Goal: Task Accomplishment & Management: Complete application form

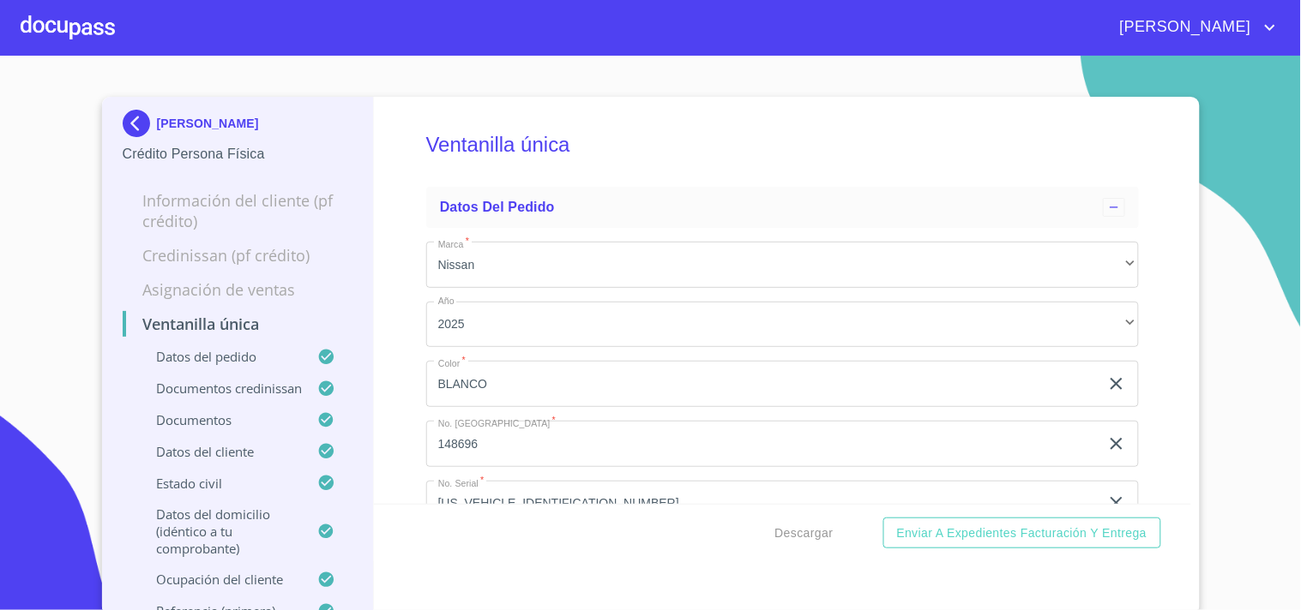
scroll to position [4382, 0]
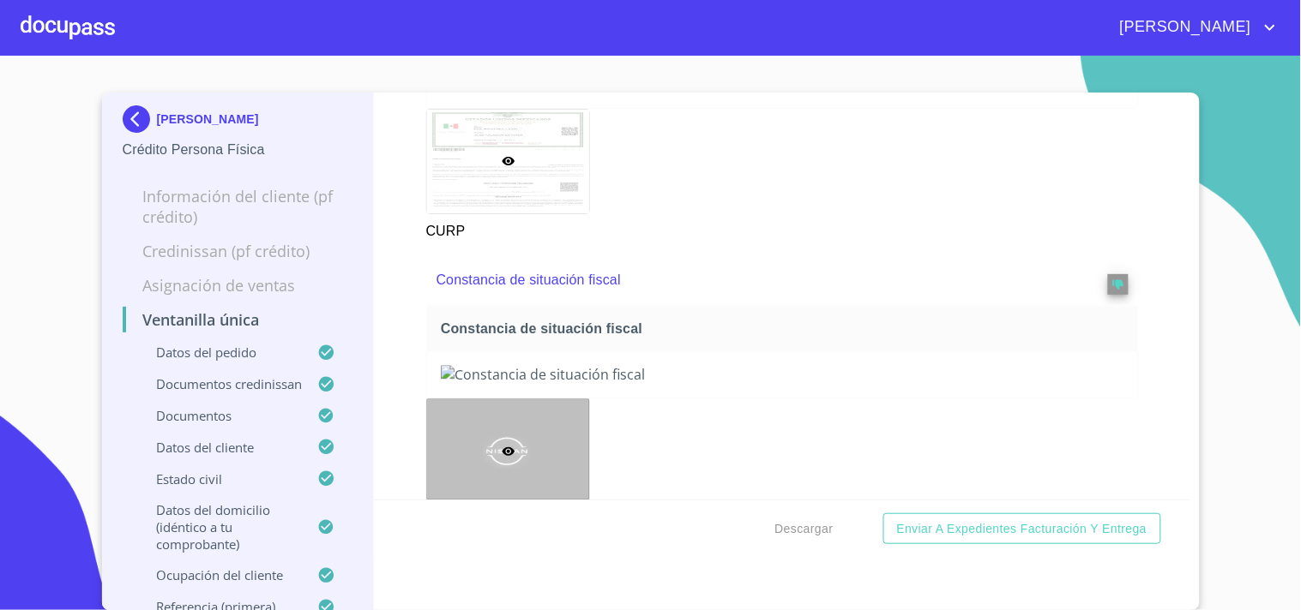
click at [57, 15] on div at bounding box center [68, 27] width 94 height 55
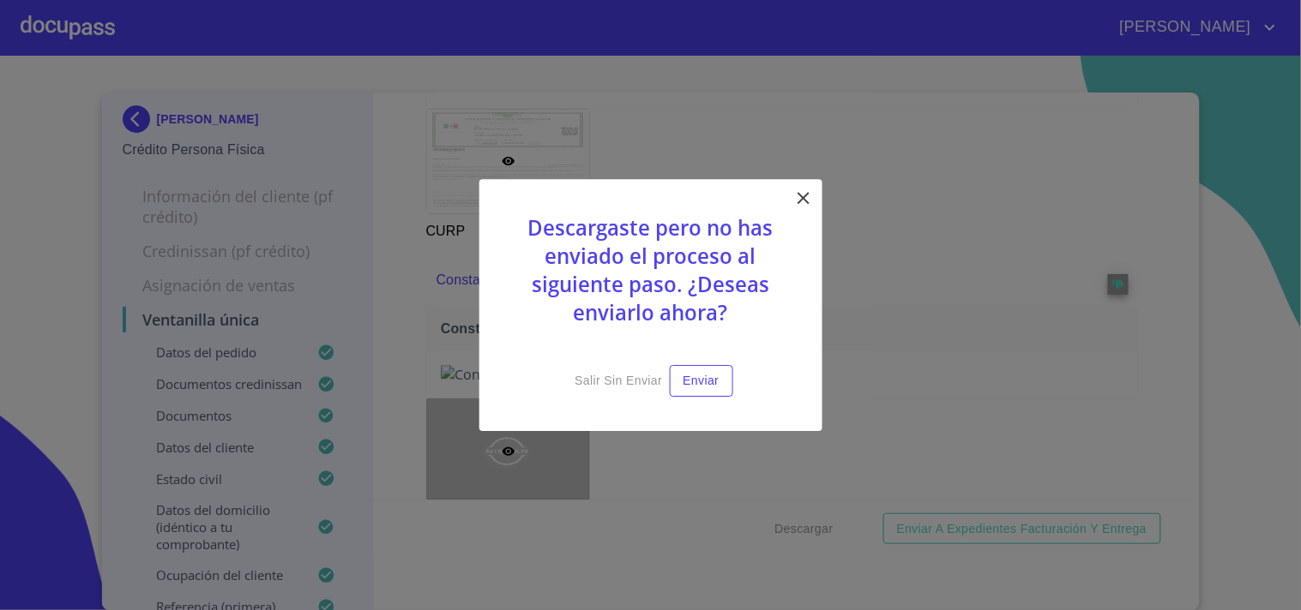
click at [799, 192] on icon at bounding box center [803, 198] width 21 height 21
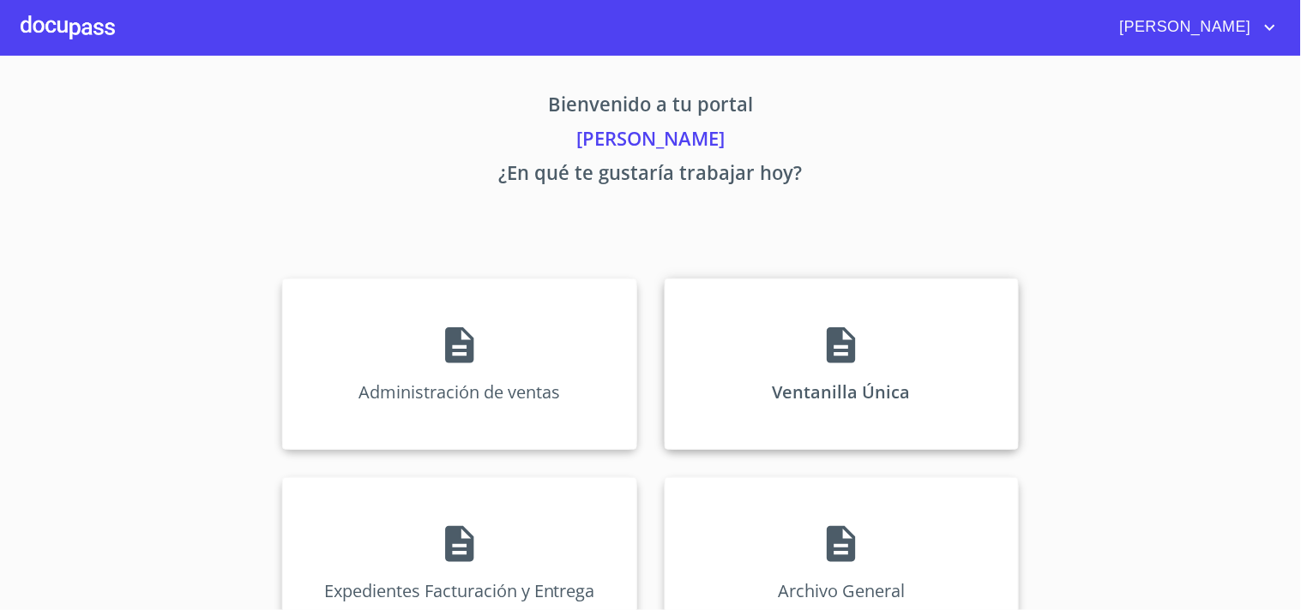
click at [809, 335] on div "Ventanilla Única" at bounding box center [841, 364] width 354 height 171
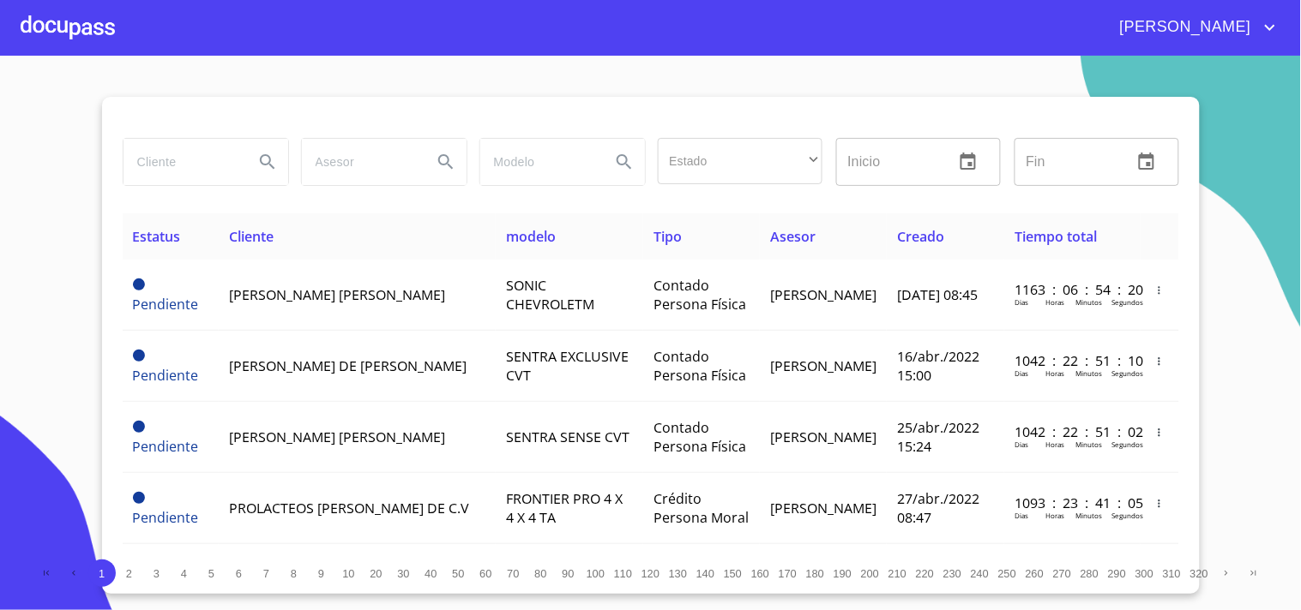
click at [165, 178] on input "search" at bounding box center [181, 162] width 117 height 46
type input "[PERSON_NAME]"
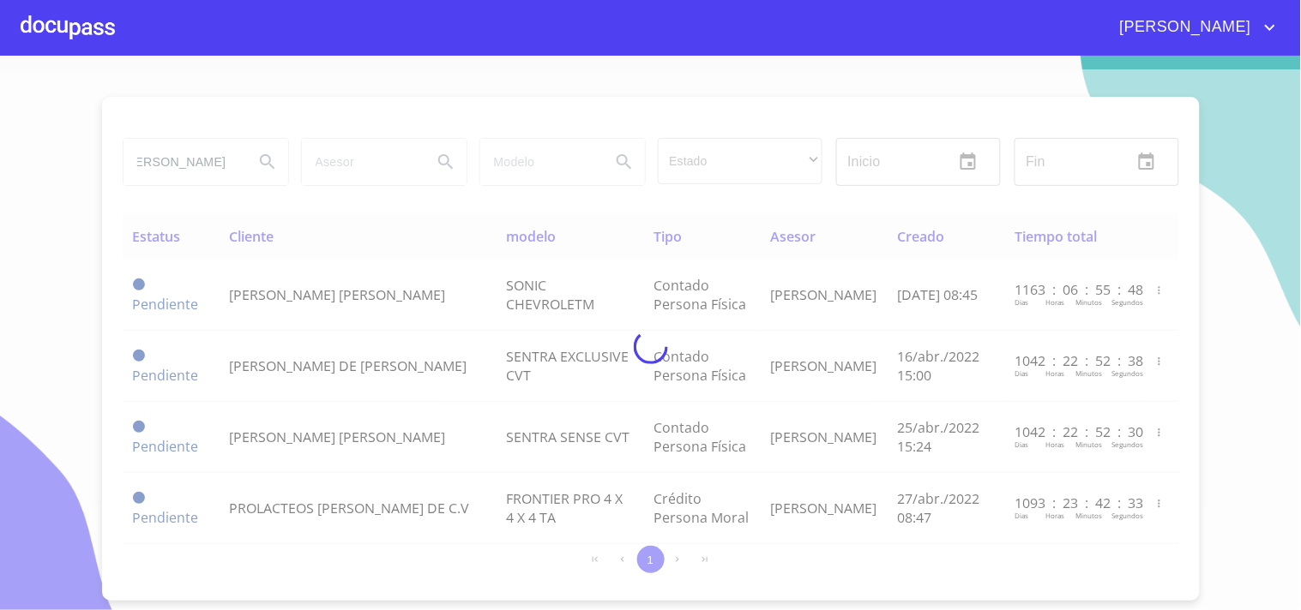
scroll to position [0, 0]
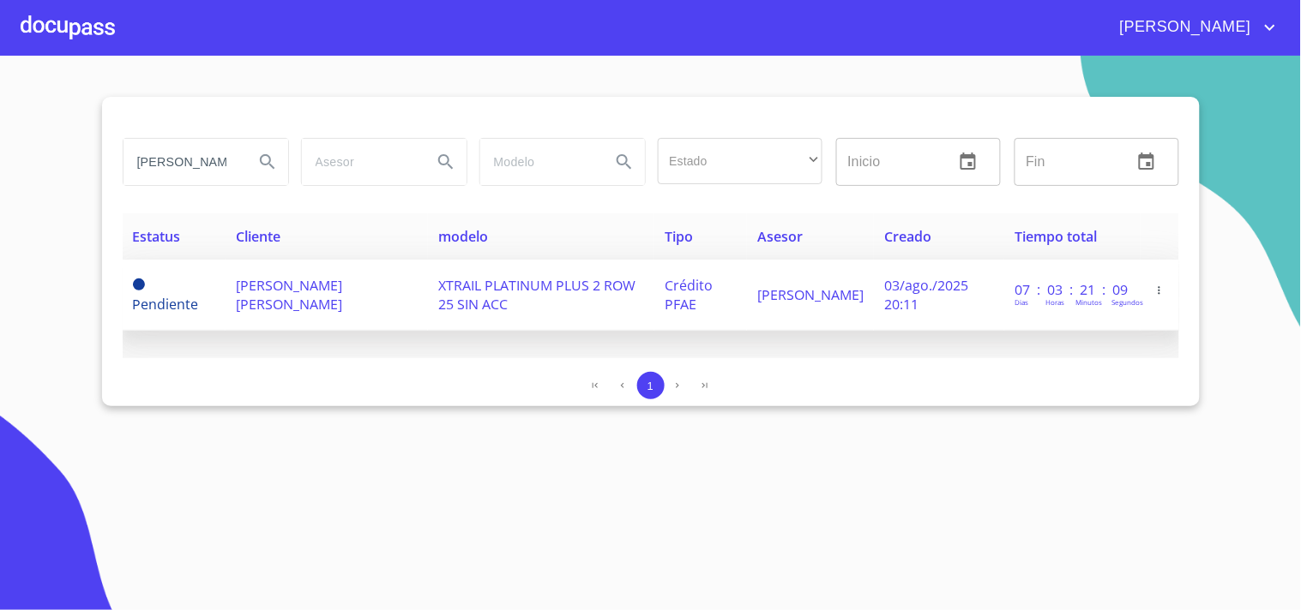
click at [490, 301] on span "XTRAIL PLATINUM PLUS 2 ROW 25 SIN ACC" at bounding box center [536, 295] width 197 height 38
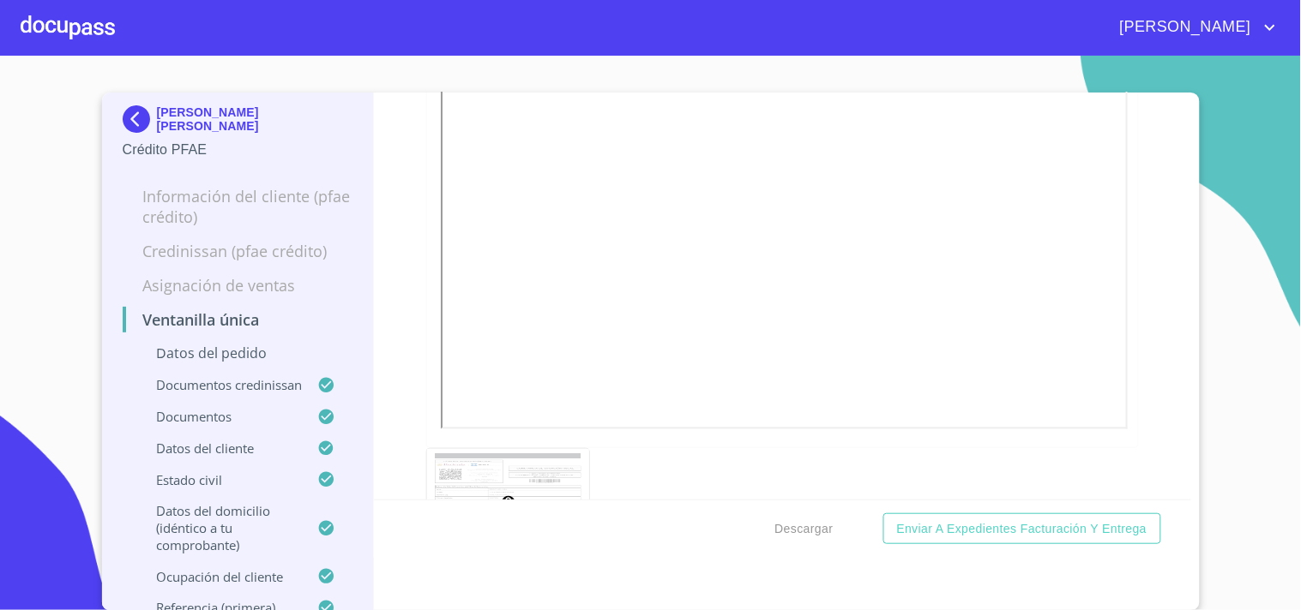
scroll to position [5531, 0]
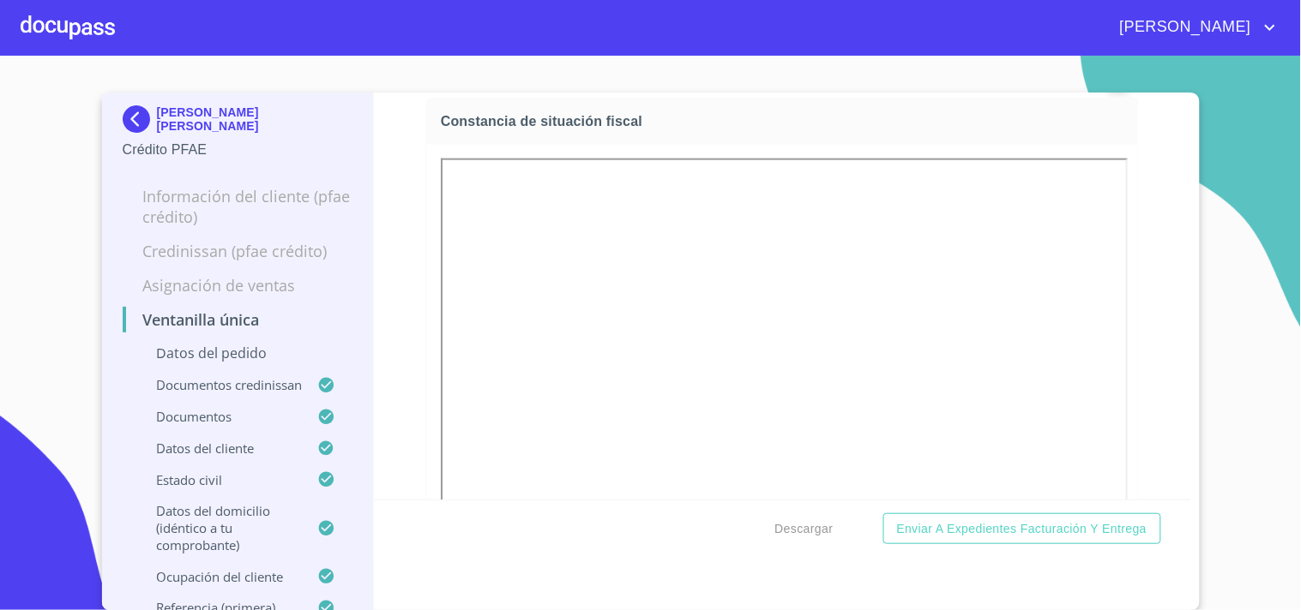
click at [112, 32] on div at bounding box center [68, 27] width 94 height 55
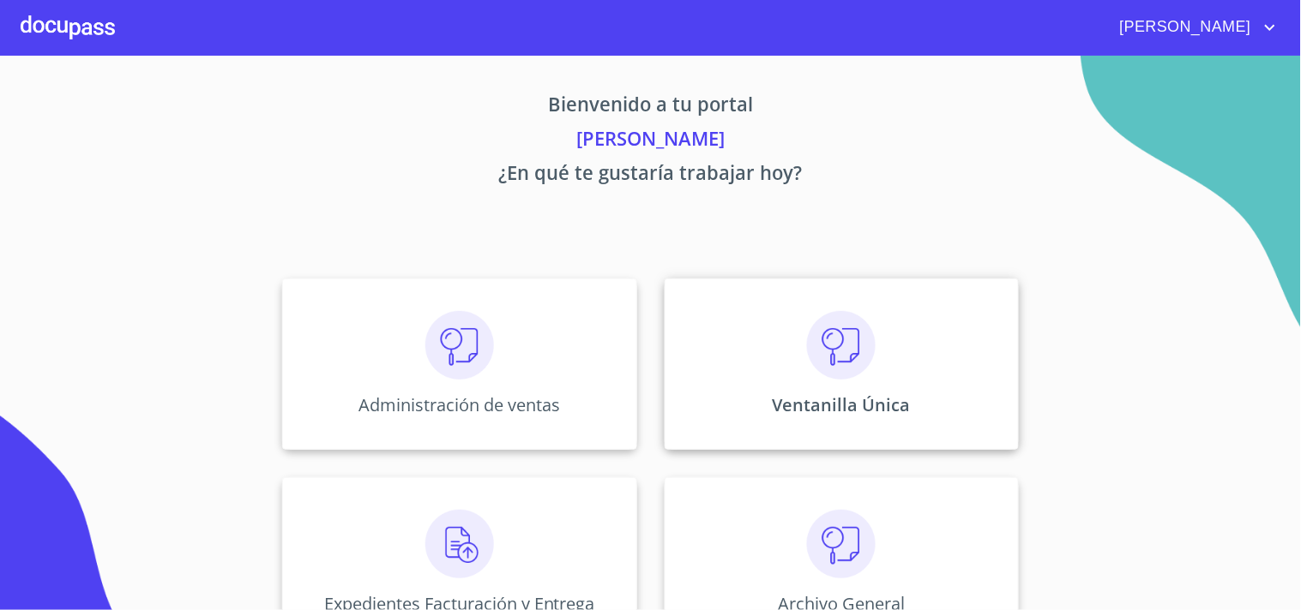
click at [903, 354] on div "Ventanilla Única" at bounding box center [841, 364] width 354 height 171
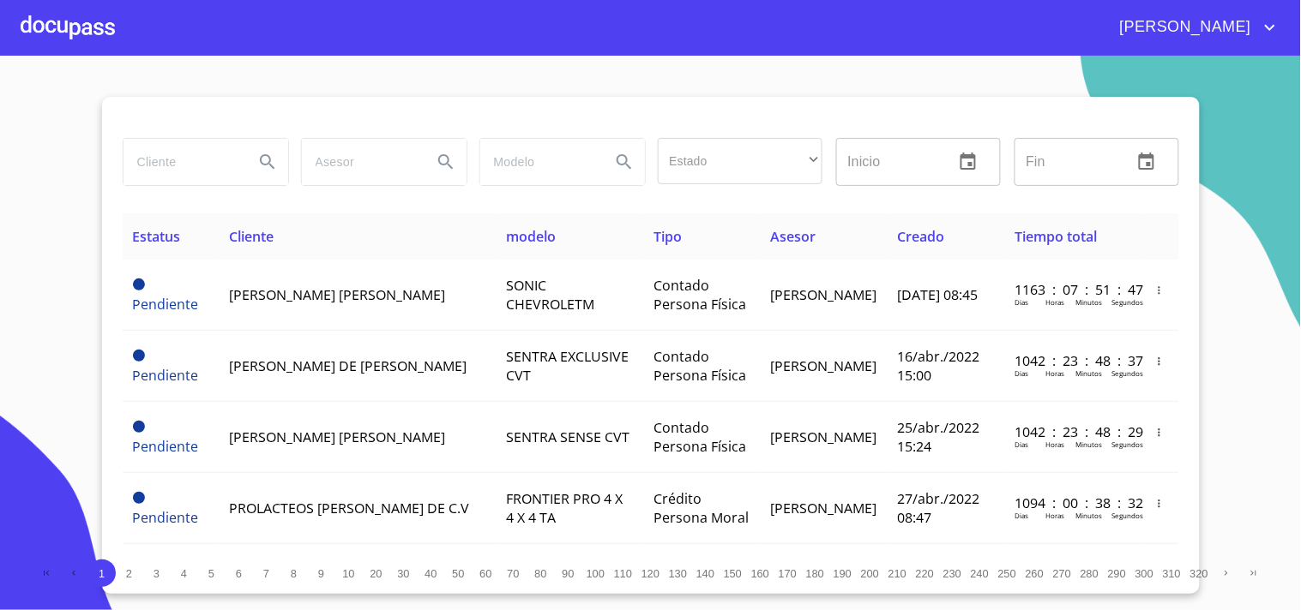
click at [238, 165] on input "search" at bounding box center [181, 162] width 117 height 46
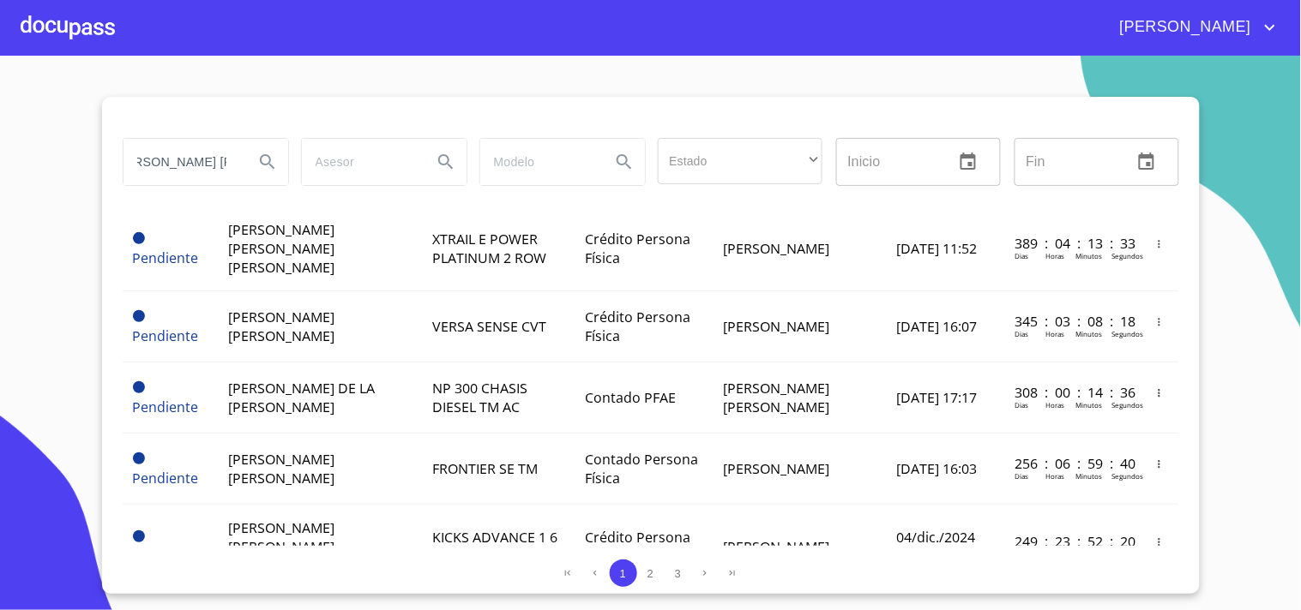
scroll to position [0, 31]
type input "[PERSON_NAME] [PERSON_NAME]"
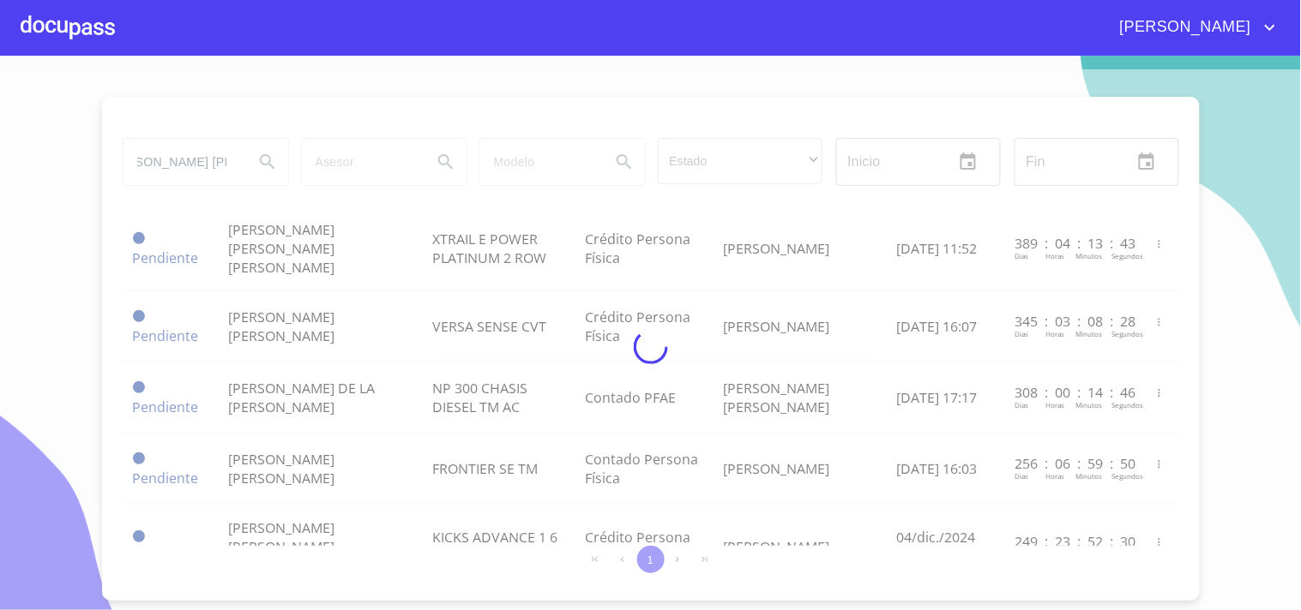
scroll to position [0, 0]
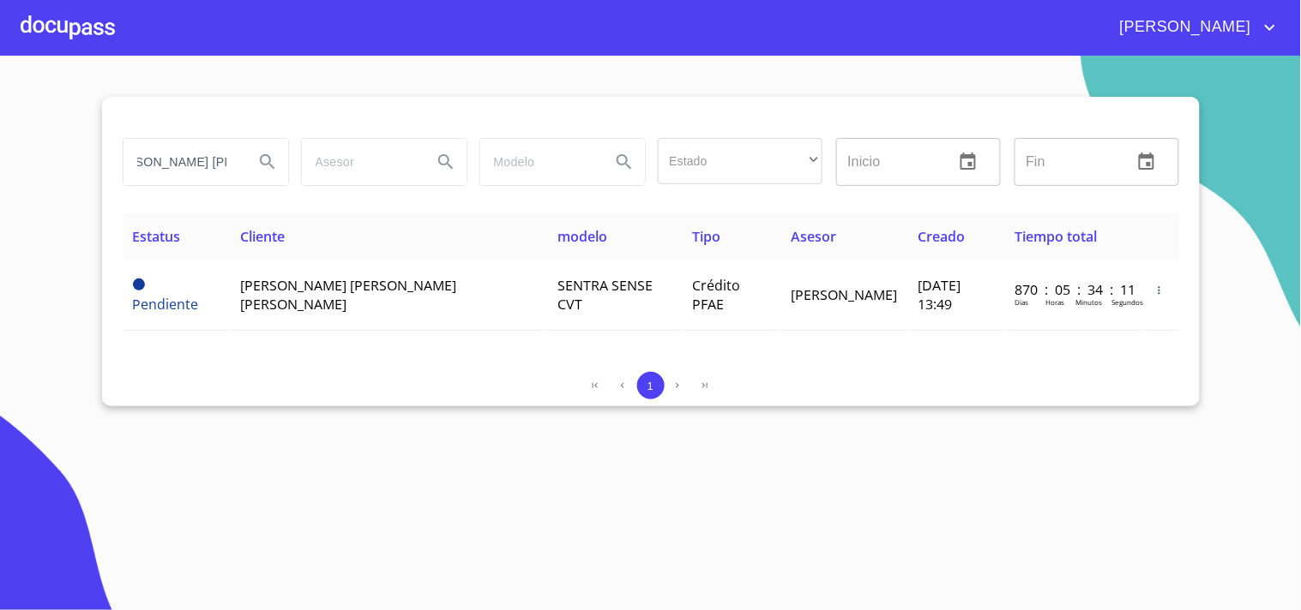
click at [86, 23] on div at bounding box center [68, 27] width 94 height 55
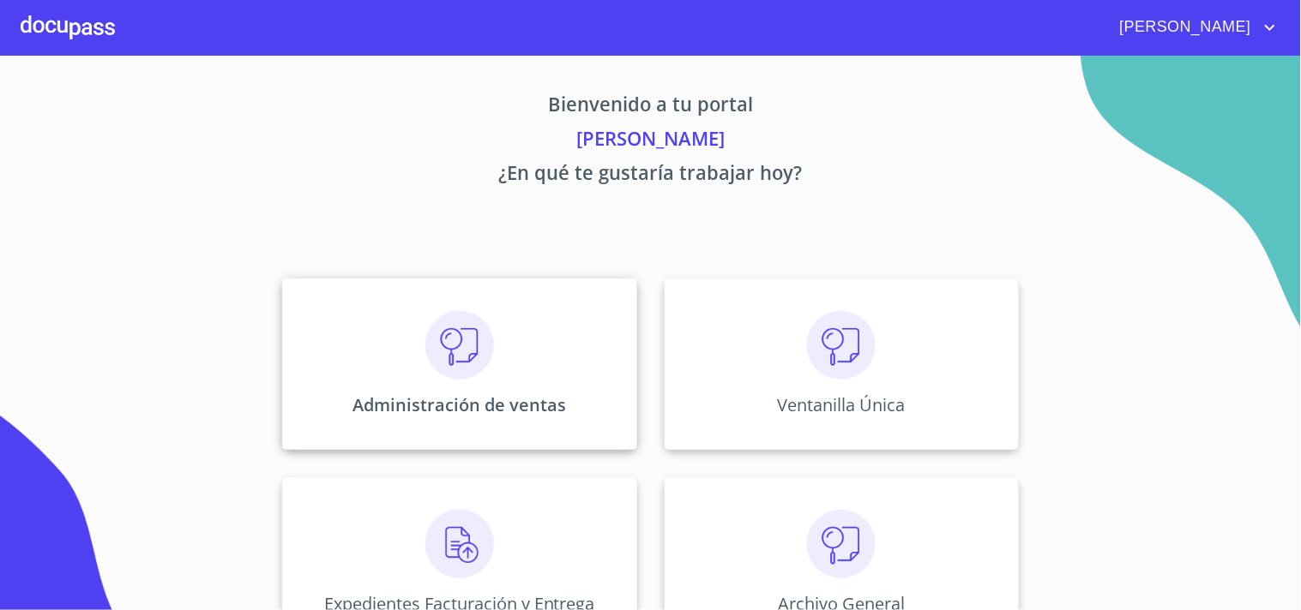
click at [497, 345] on div "Administración de ventas" at bounding box center [459, 364] width 354 height 171
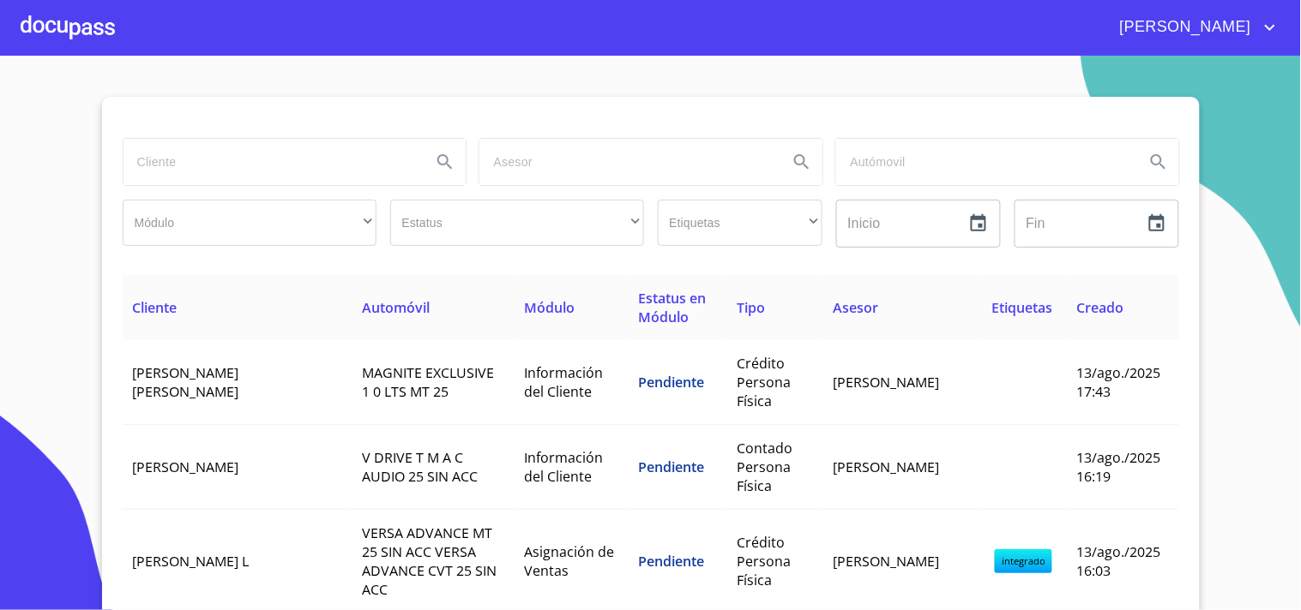
click at [200, 176] on input "search" at bounding box center [270, 162] width 295 height 46
type input "[PERSON_NAME]"
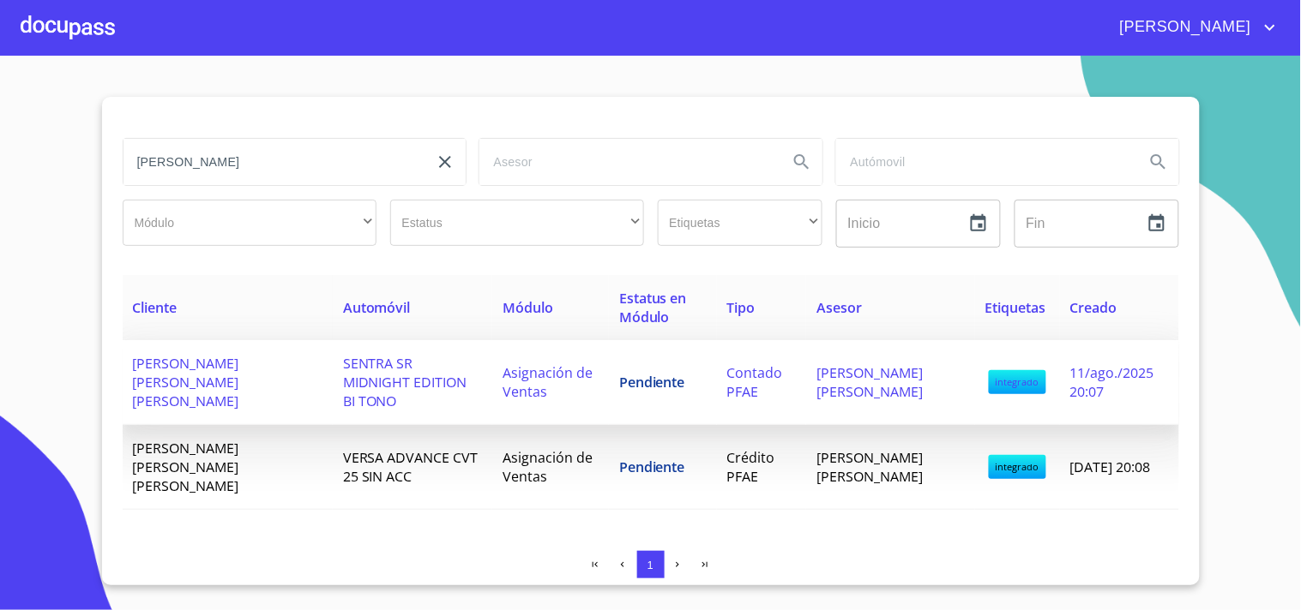
click at [676, 364] on td "Pendiente" at bounding box center [663, 382] width 108 height 85
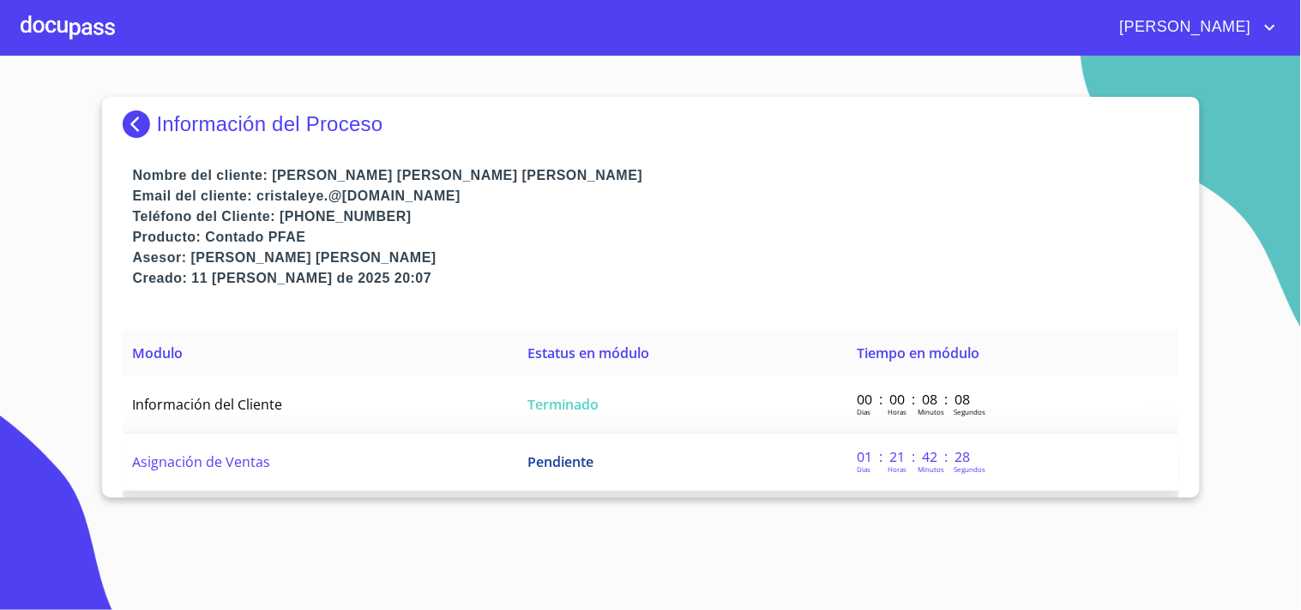
click at [552, 460] on span "Pendiente" at bounding box center [560, 462] width 66 height 19
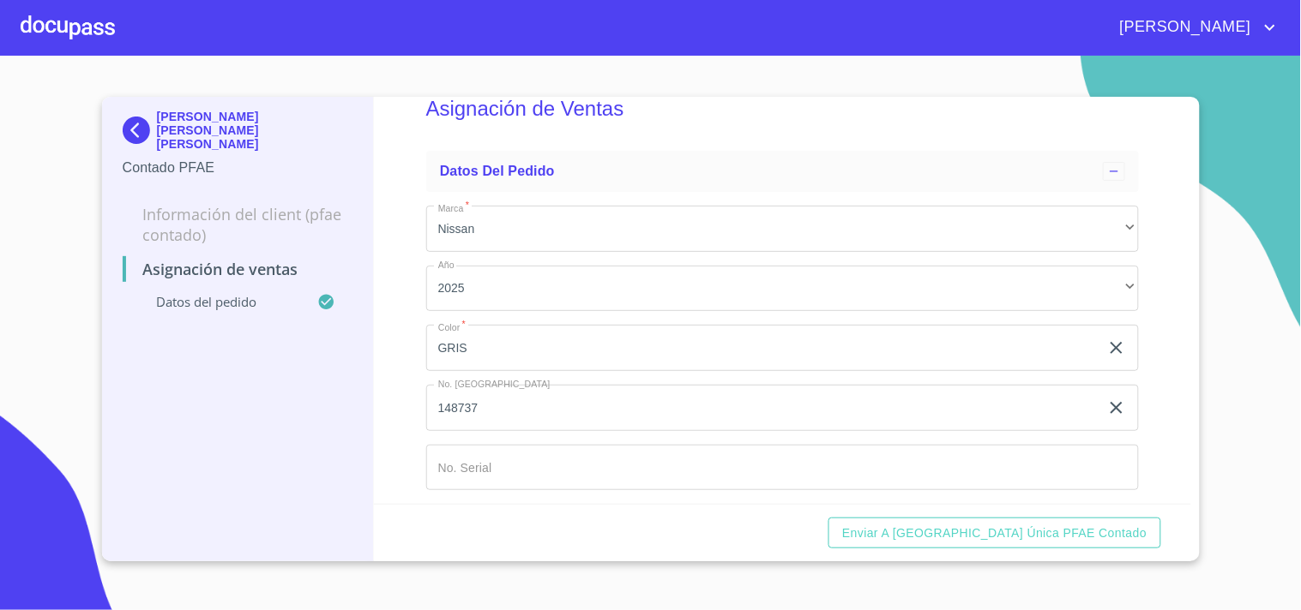
scroll to position [56, 0]
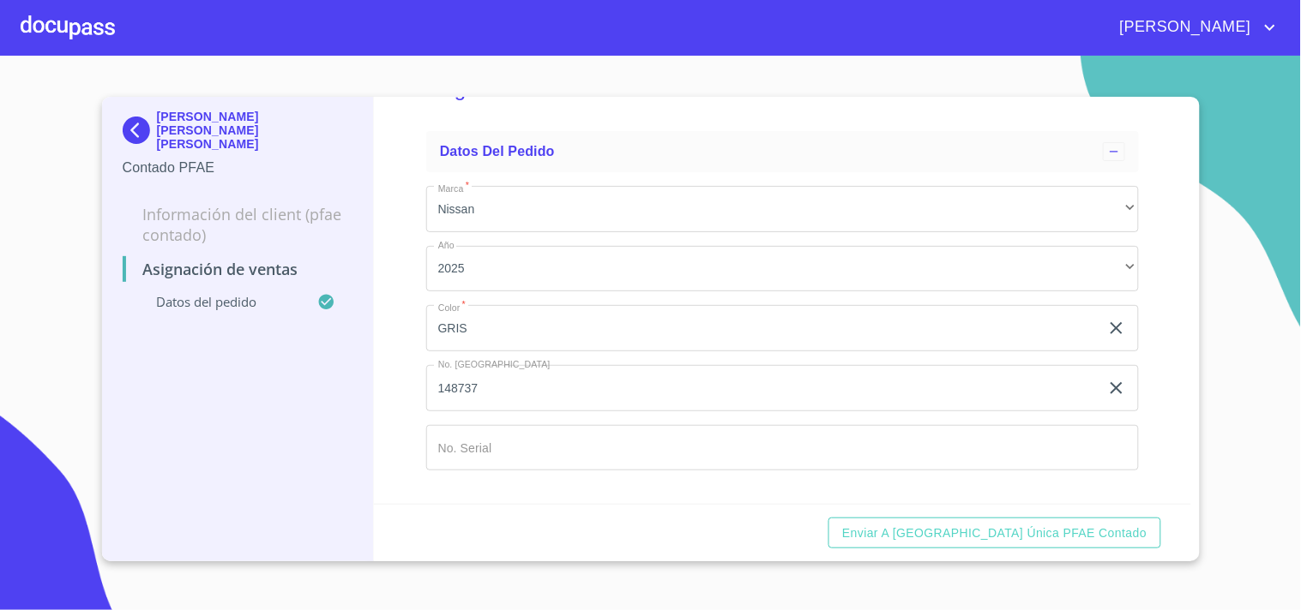
click at [450, 352] on input "Marca   *" at bounding box center [762, 328] width 673 height 46
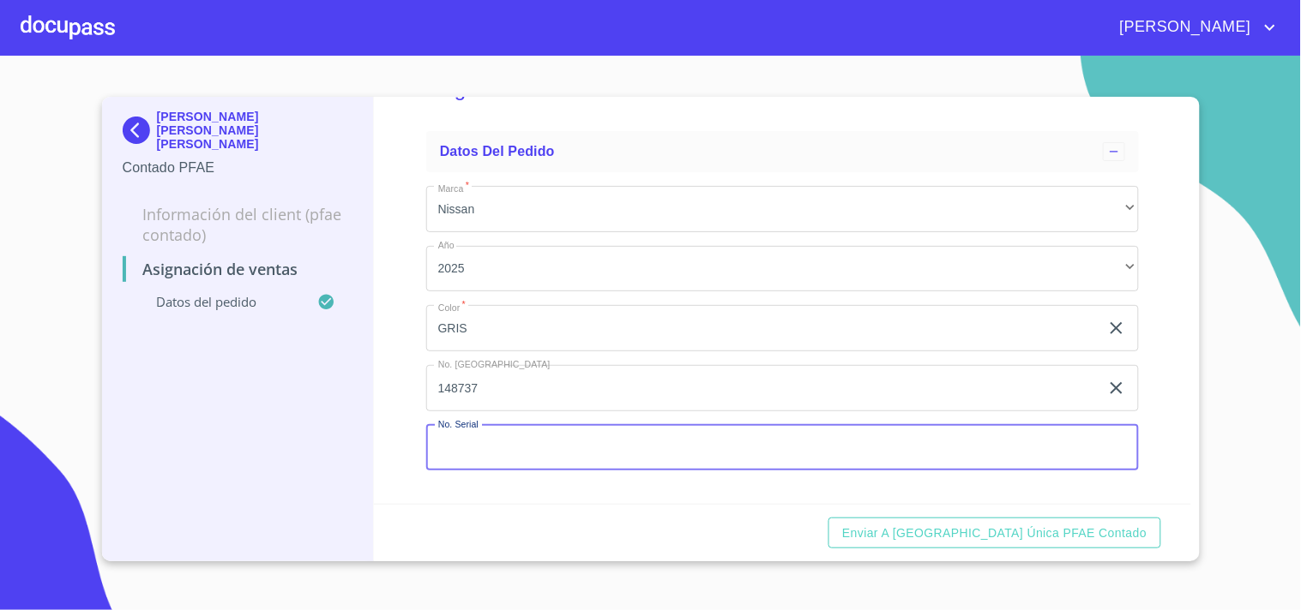
paste input "[US_VEHICLE_IDENTIFICATION_NUMBER]"
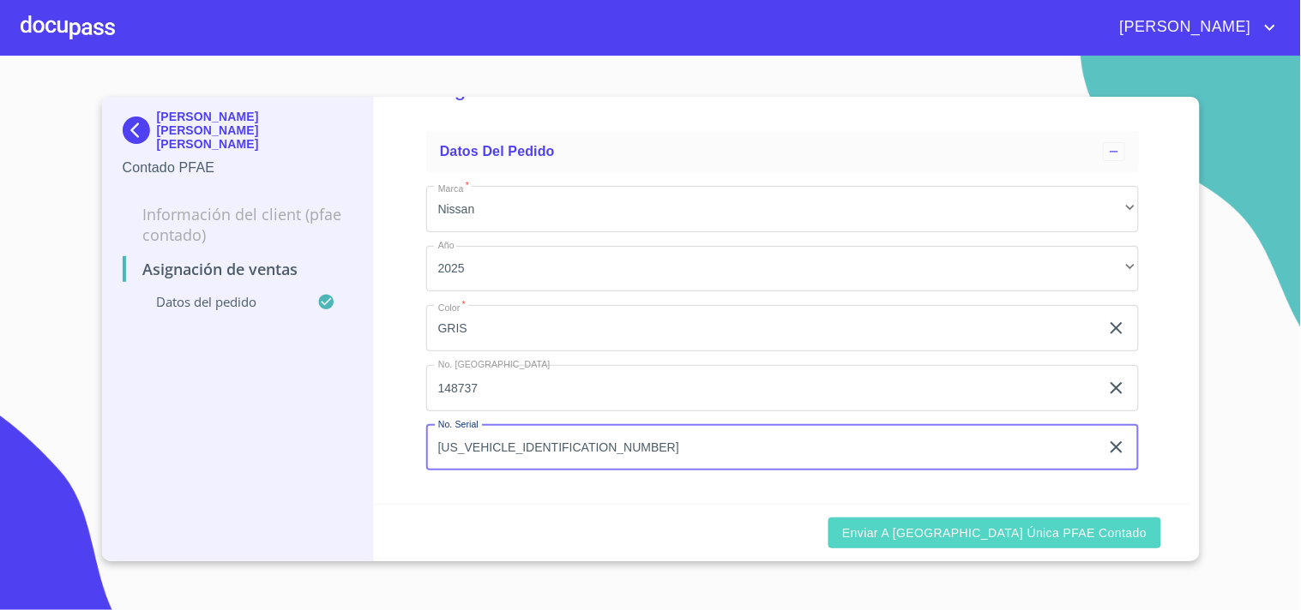
type input "[US_VEHICLE_IDENTIFICATION_NUMBER]"
click at [1039, 530] on span "Enviar a [GEOGRAPHIC_DATA] única PFAE contado" at bounding box center [994, 533] width 304 height 21
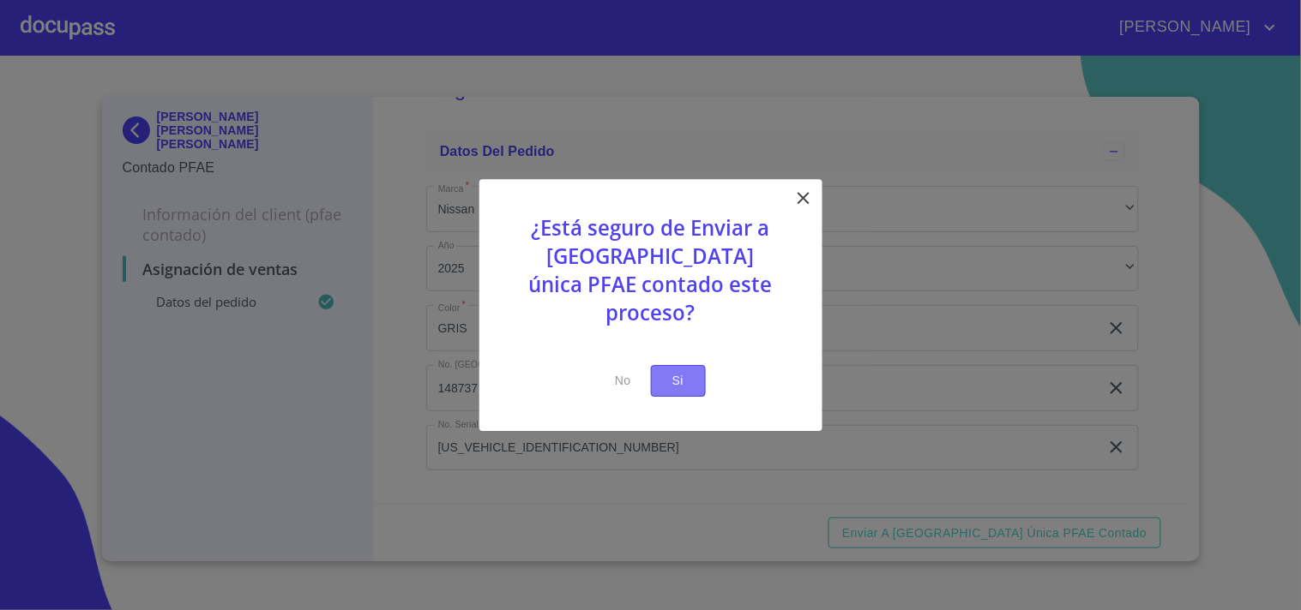
click at [686, 376] on span "Si" at bounding box center [677, 380] width 27 height 21
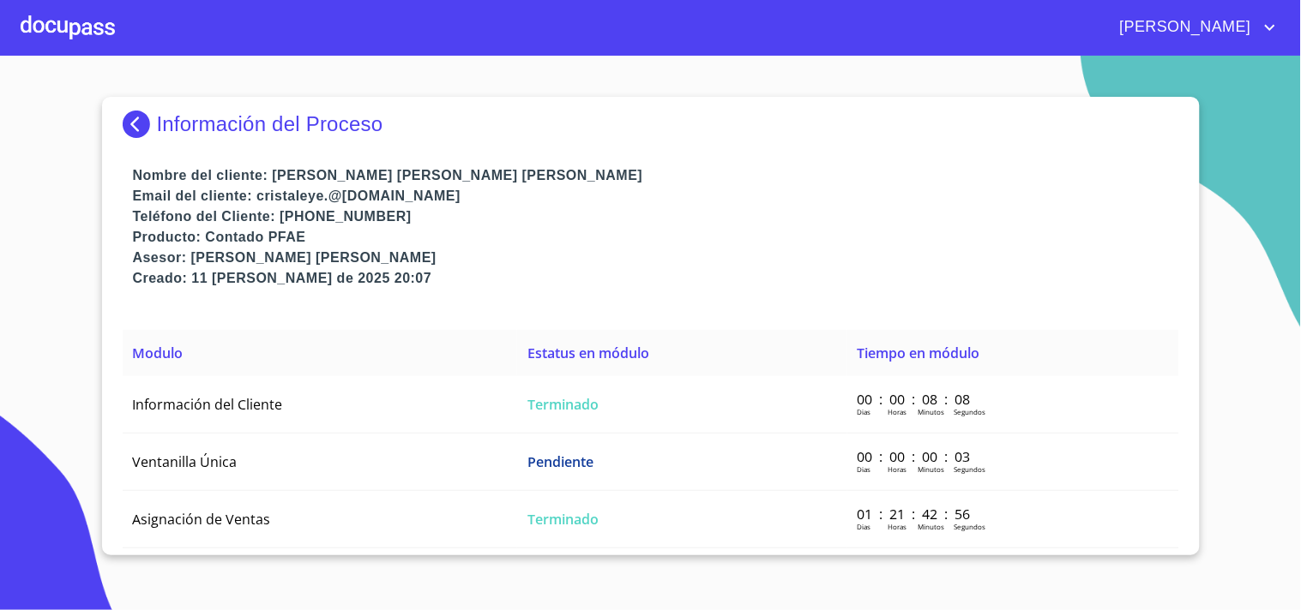
click at [41, 20] on div at bounding box center [68, 27] width 94 height 55
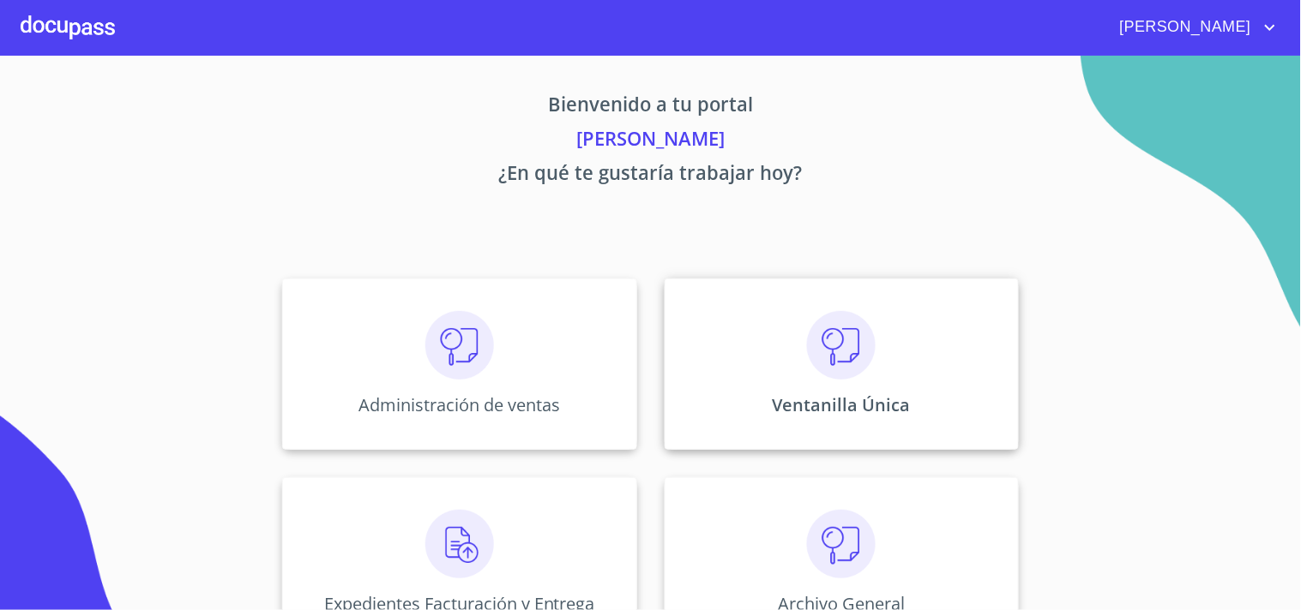
click at [847, 304] on div "Ventanilla Única" at bounding box center [841, 364] width 354 height 171
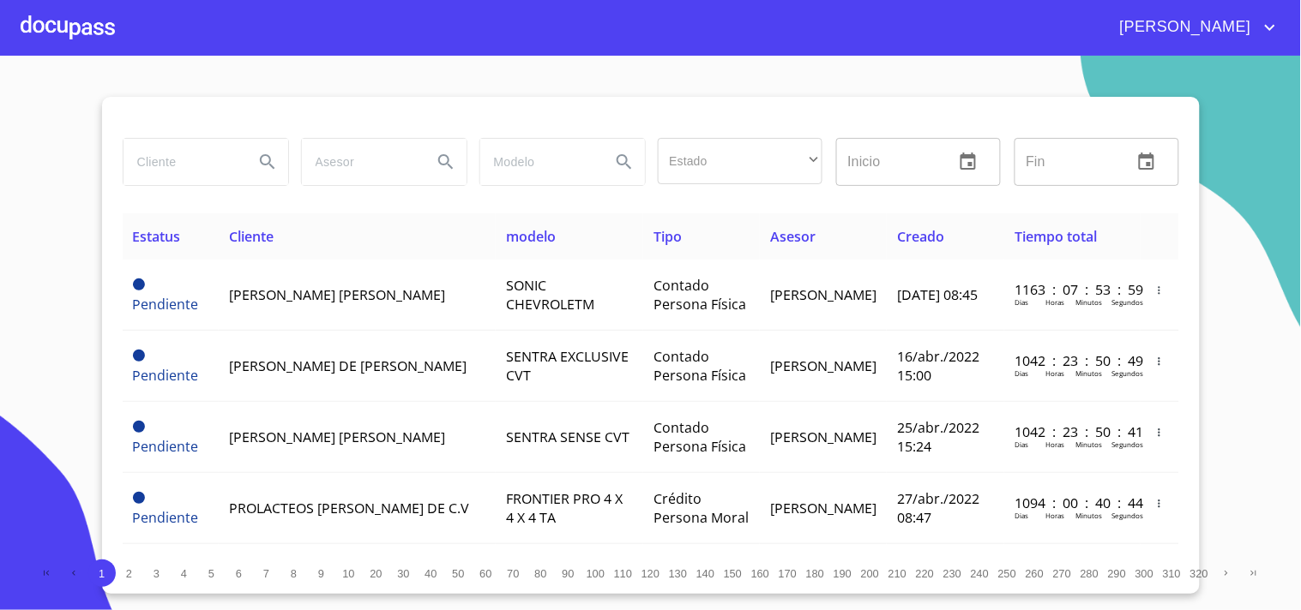
click at [200, 148] on input "search" at bounding box center [181, 162] width 117 height 46
type input "[PERSON_NAME]"
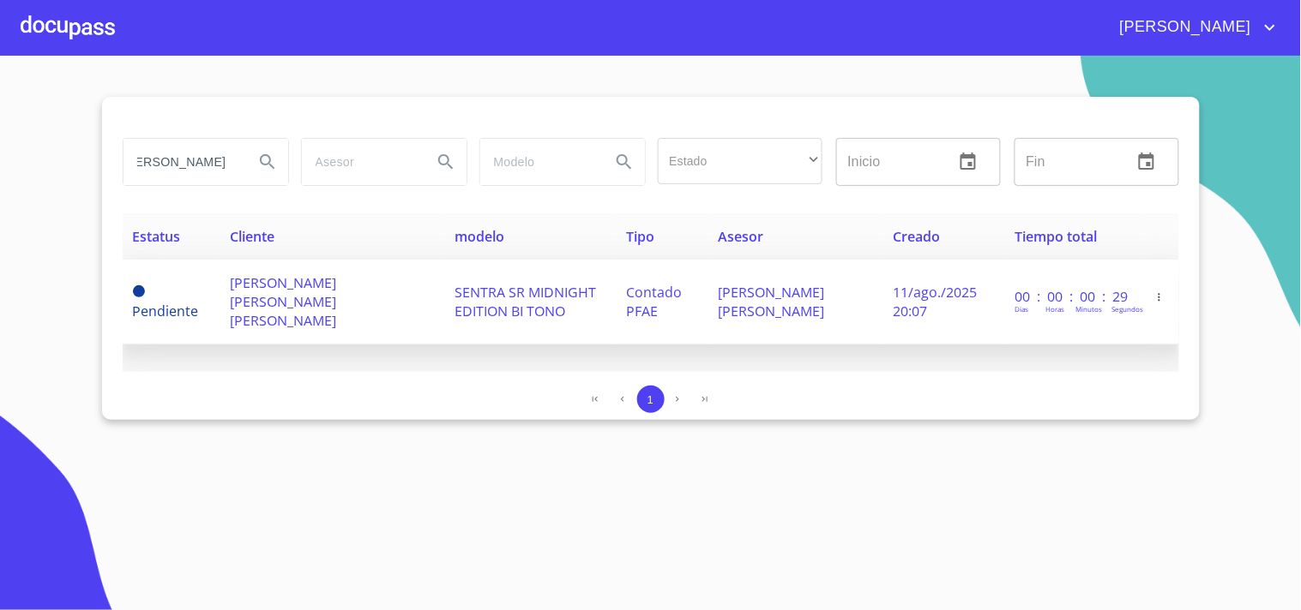
scroll to position [0, 0]
click at [454, 283] on span "SENTRA SR MIDNIGHT EDITION BI TONO" at bounding box center [524, 302] width 141 height 38
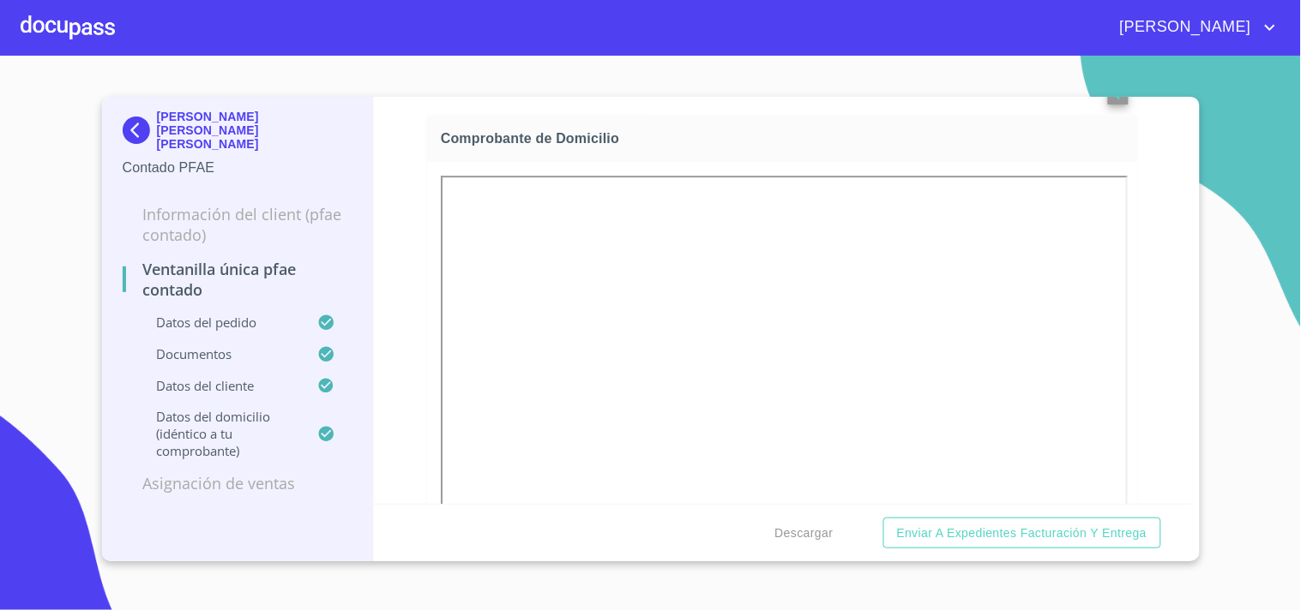
scroll to position [1333, 0]
click at [834, 518] on button "Descargar" at bounding box center [804, 534] width 72 height 32
click at [45, 2] on div at bounding box center [68, 27] width 94 height 55
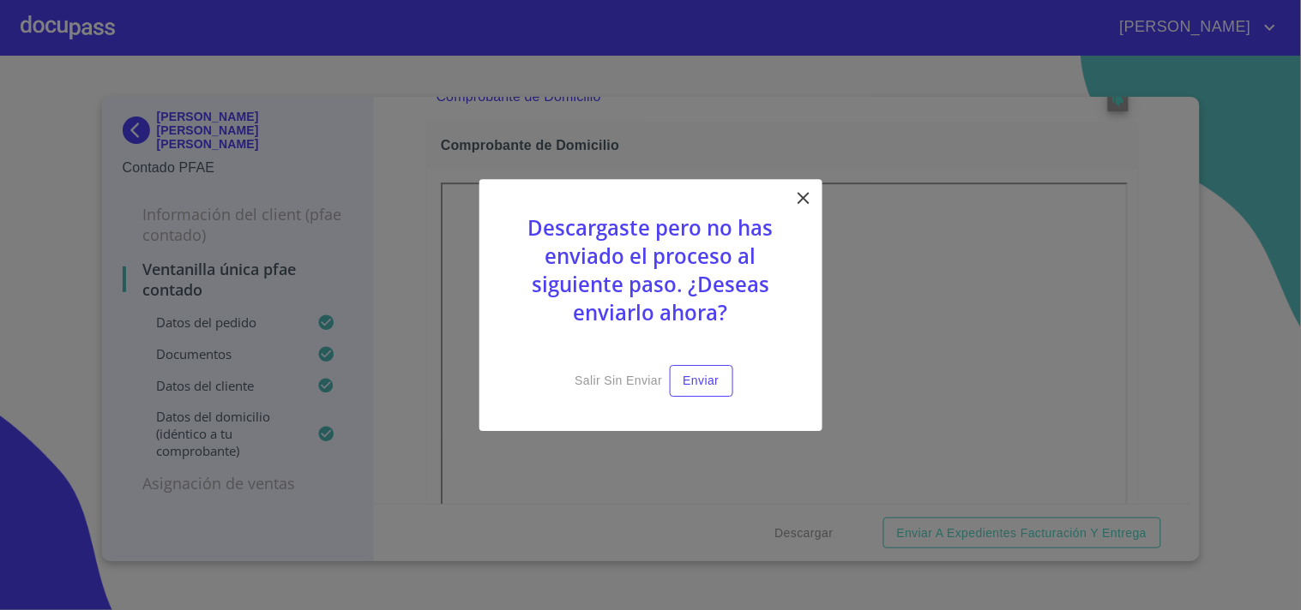
click at [798, 207] on icon at bounding box center [803, 198] width 21 height 21
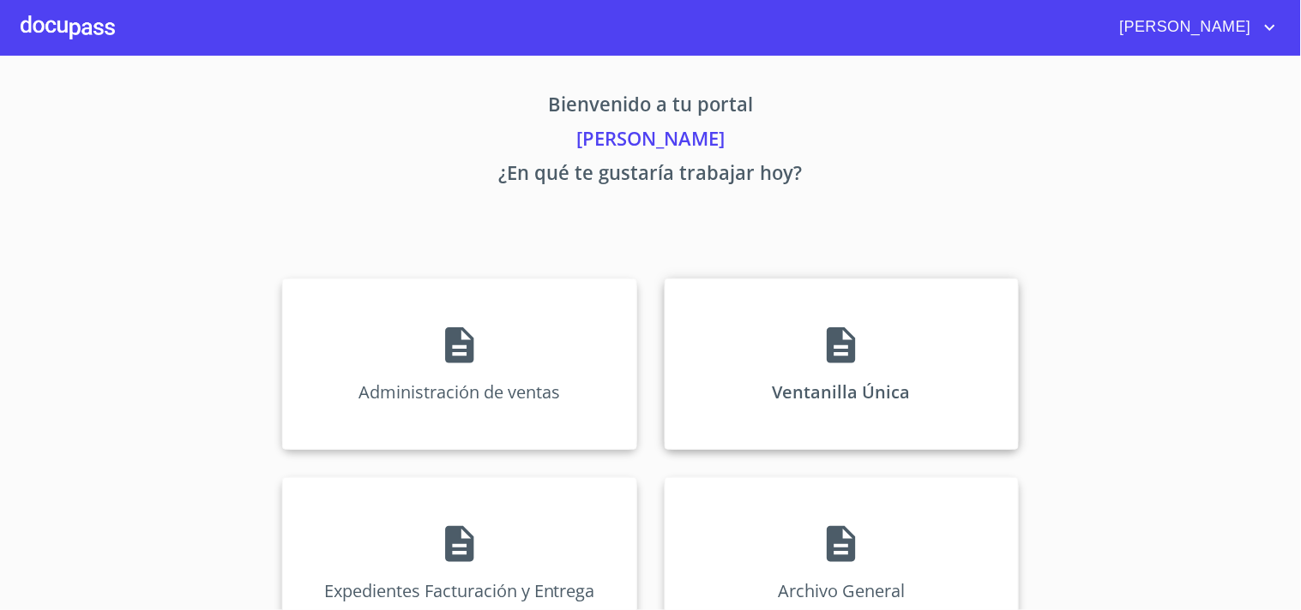
click at [763, 390] on div "Ventanilla Única" at bounding box center [841, 364] width 354 height 171
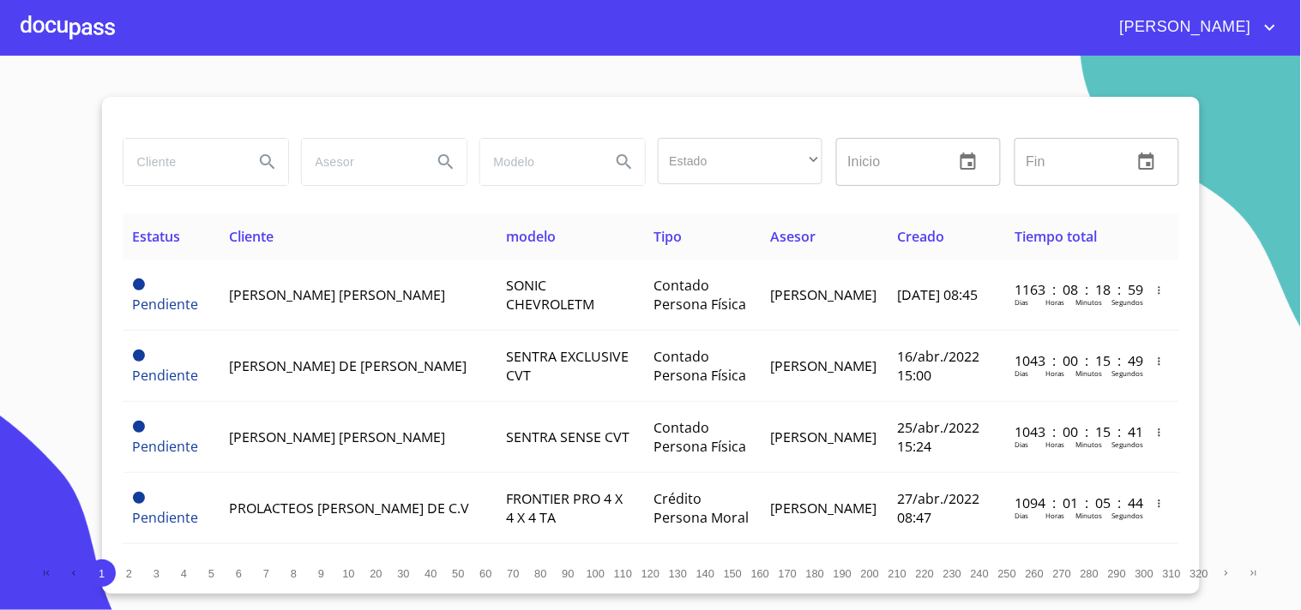
click at [170, 139] on input "search" at bounding box center [181, 162] width 117 height 46
type input "[PERSON_NAME] [PERSON_NAME]"
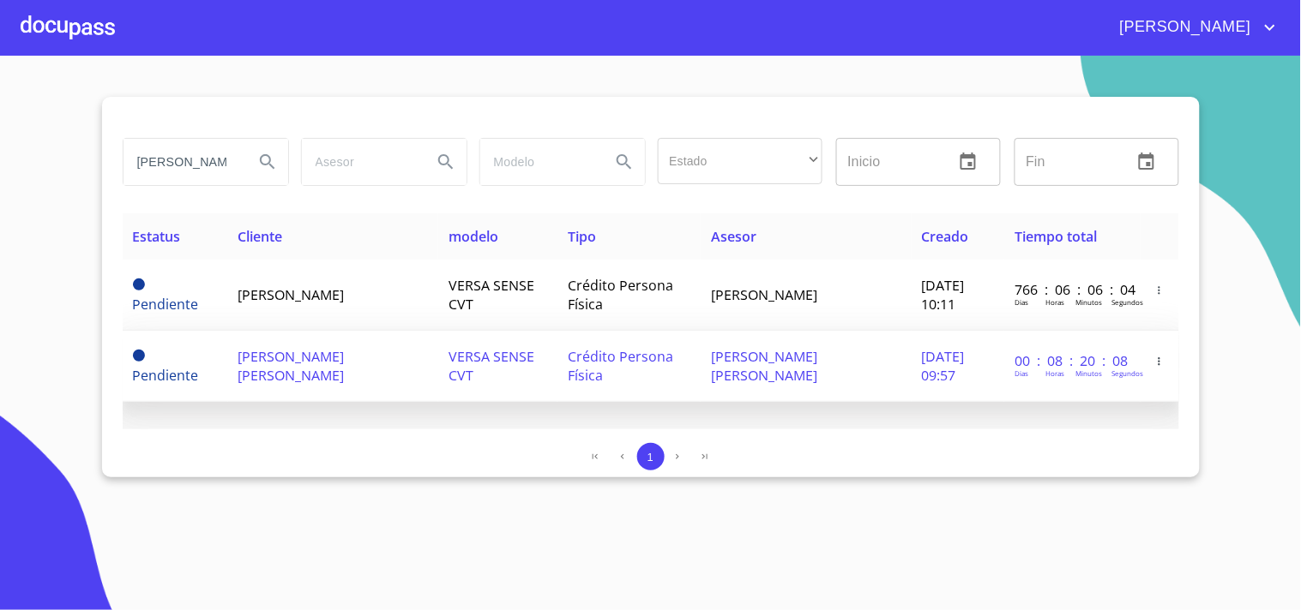
click at [815, 370] on td "[PERSON_NAME] [PERSON_NAME]" at bounding box center [805, 366] width 211 height 71
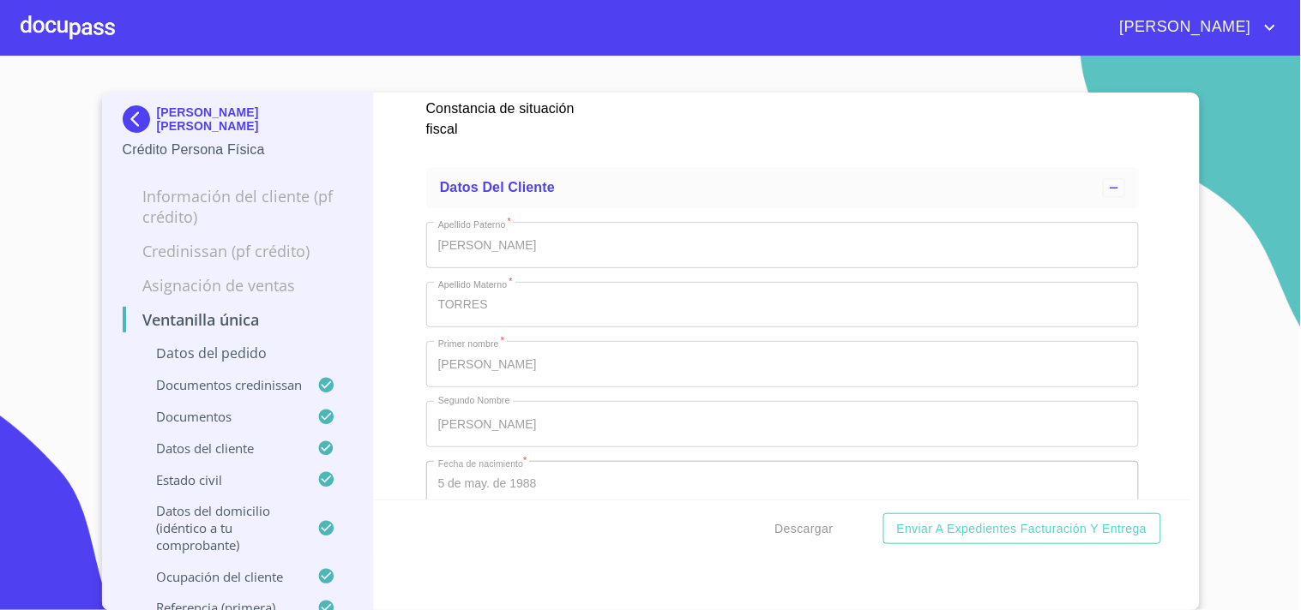
scroll to position [6097, 0]
